Goal: Information Seeking & Learning: Learn about a topic

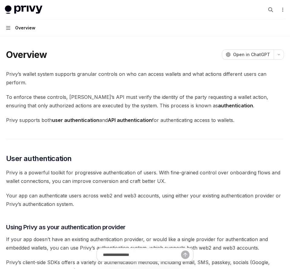
click at [20, 11] on img at bounding box center [24, 9] width 38 height 8
type textarea "*"
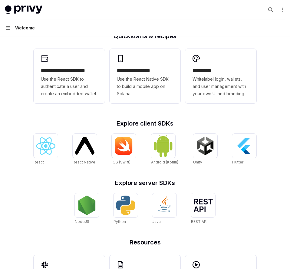
scroll to position [161, 0]
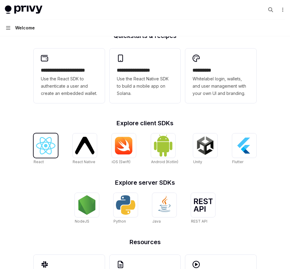
click at [44, 148] on img at bounding box center [45, 145] width 19 height 17
